Goal: Task Accomplishment & Management: Complete application form

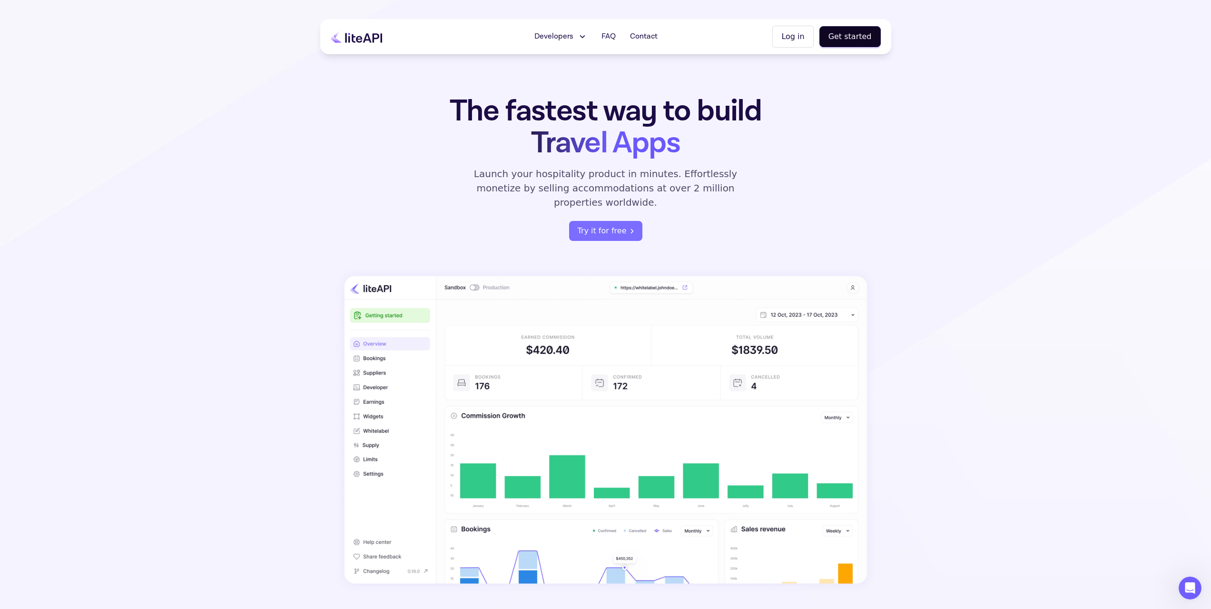
click at [573, 35] on span "Developers" at bounding box center [553, 36] width 39 height 11
click at [444, 118] on h1 "The fastest way to build Travel Apps" at bounding box center [606, 127] width 372 height 64
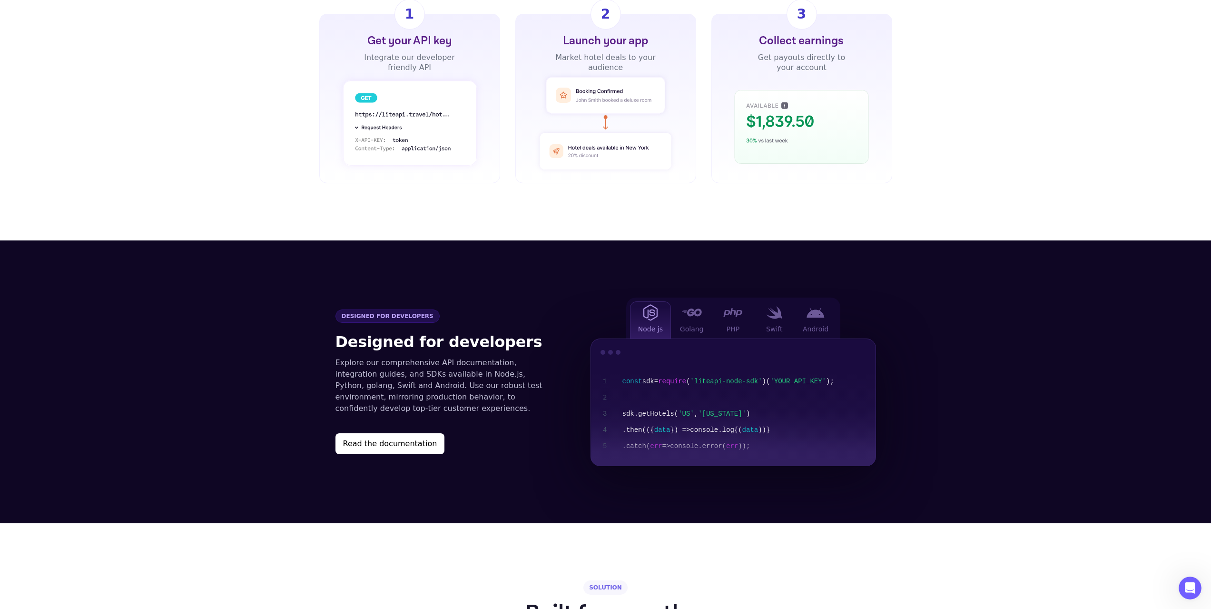
scroll to position [904, 0]
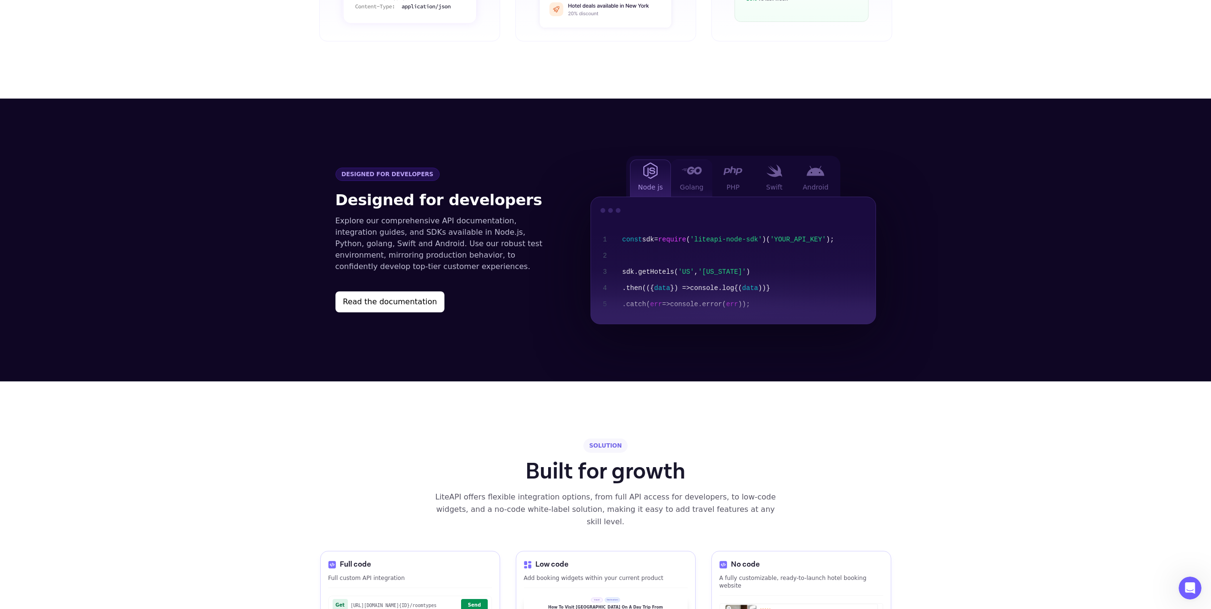
click at [693, 165] on div at bounding box center [691, 171] width 19 height 12
click at [723, 166] on img at bounding box center [732, 170] width 19 height 9
click at [777, 163] on div "Swift" at bounding box center [774, 177] width 41 height 37
click at [811, 165] on div "Android" at bounding box center [815, 177] width 41 height 37
click at [649, 162] on img at bounding box center [650, 170] width 14 height 17
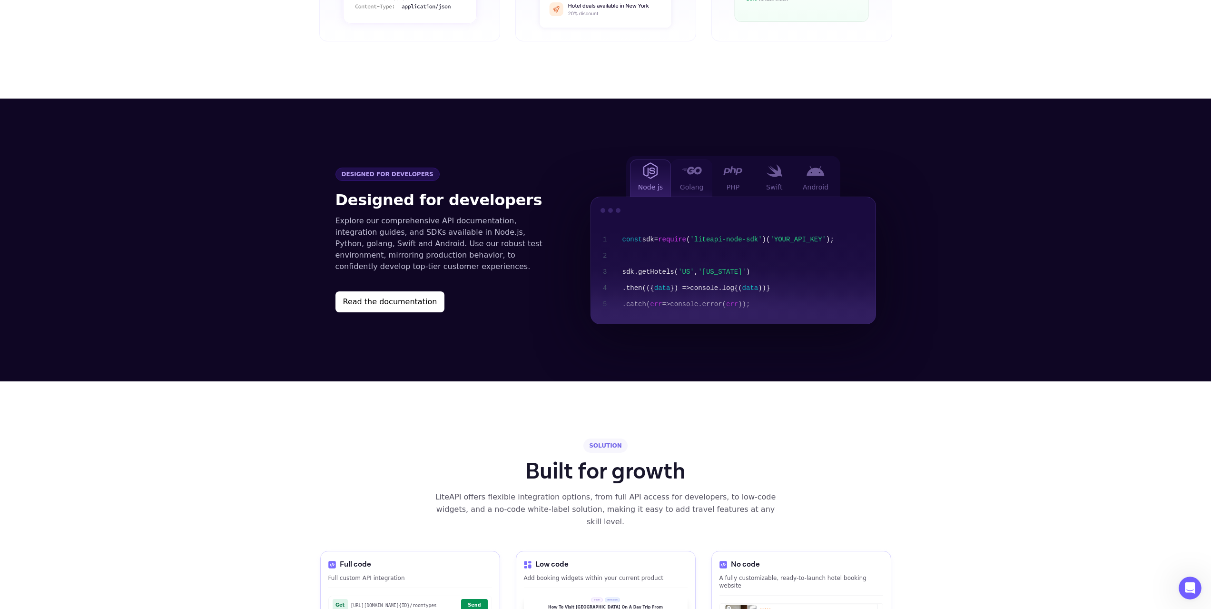
click at [696, 159] on div "Golang" at bounding box center [691, 177] width 41 height 37
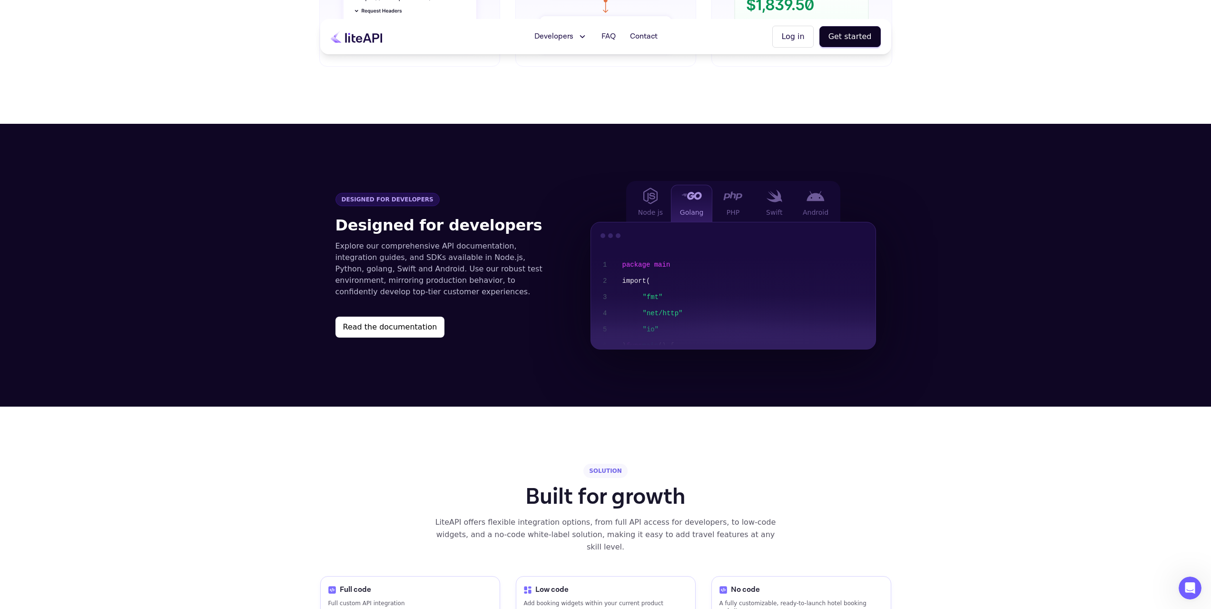
scroll to position [857, 0]
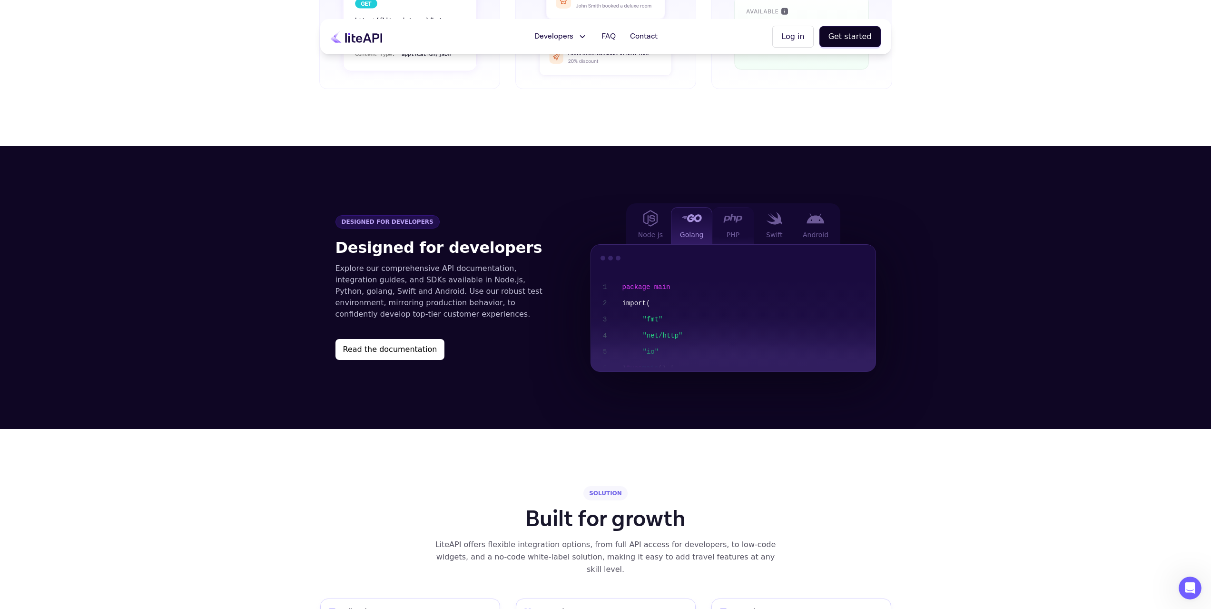
click at [729, 214] on img at bounding box center [732, 218] width 19 height 9
click at [773, 212] on img at bounding box center [774, 218] width 16 height 13
click at [810, 207] on div "Android" at bounding box center [815, 225] width 41 height 37
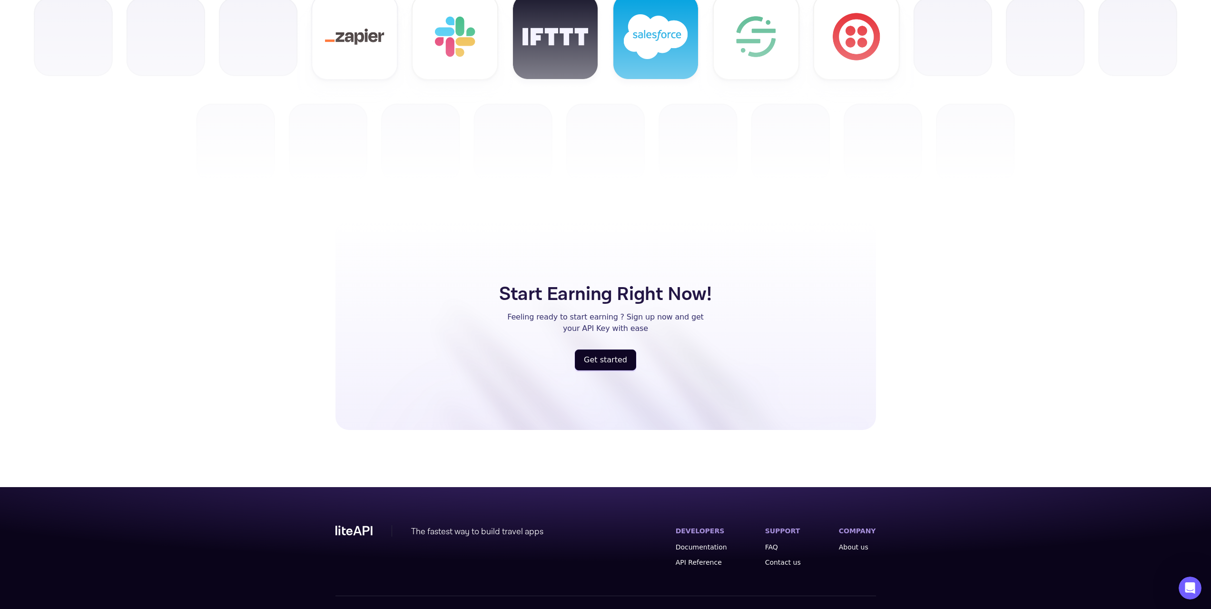
scroll to position [2349, 0]
click at [590, 349] on button "Get started" at bounding box center [605, 359] width 61 height 21
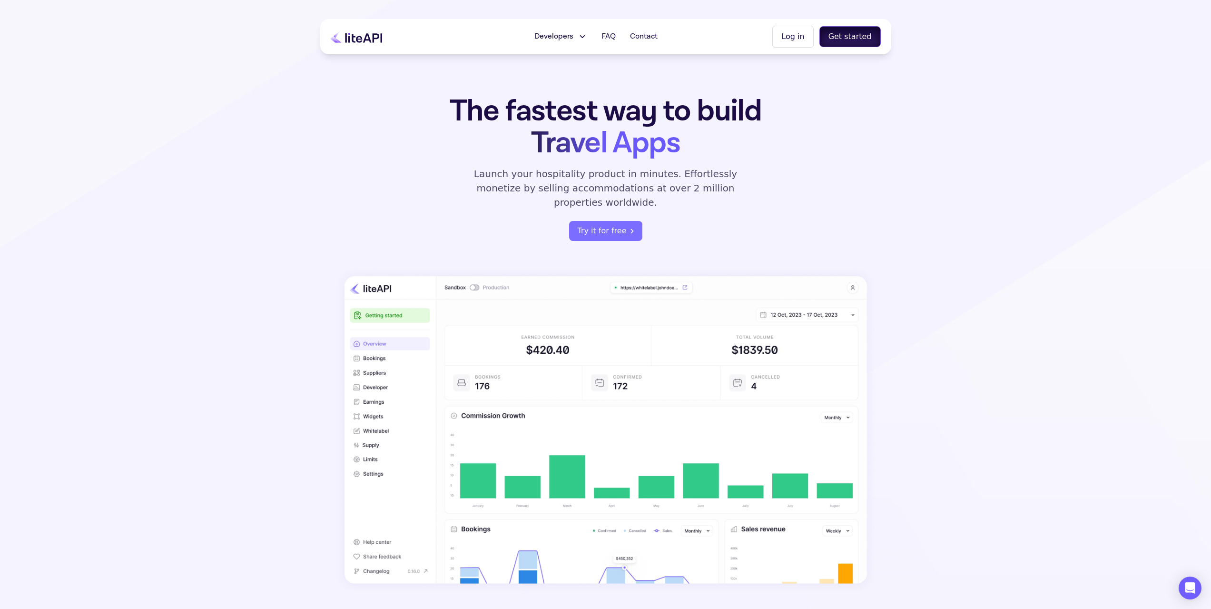
click at [850, 42] on button "Get started" at bounding box center [849, 36] width 61 height 21
click at [595, 221] on button "Try it for free" at bounding box center [605, 231] width 73 height 20
